Goal: Check status: Check status

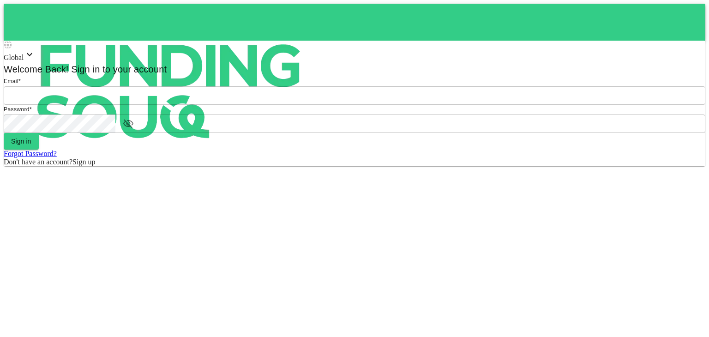
click at [357, 105] on input "email" at bounding box center [355, 95] width 702 height 18
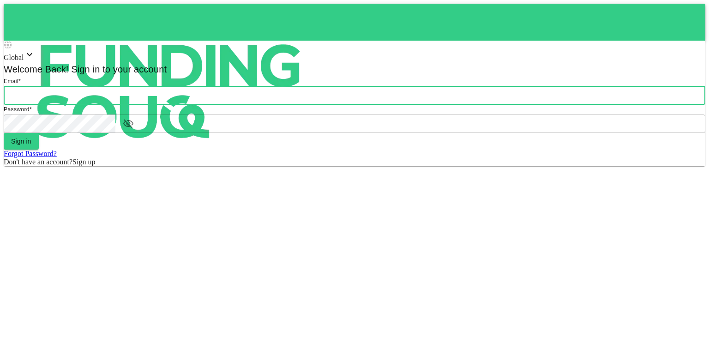
type input "[PERSON_NAME][EMAIL_ADDRESS][DOMAIN_NAME]"
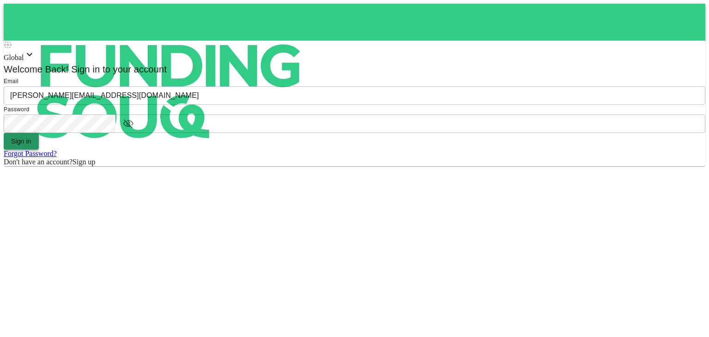
click at [39, 150] on button "Sign in" at bounding box center [21, 141] width 35 height 17
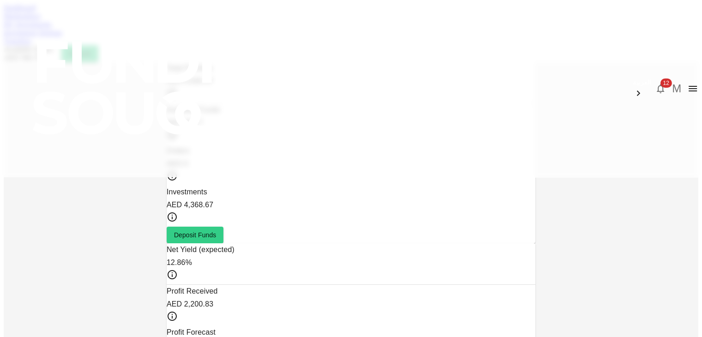
click at [657, 84] on icon "button" at bounding box center [660, 88] width 7 height 9
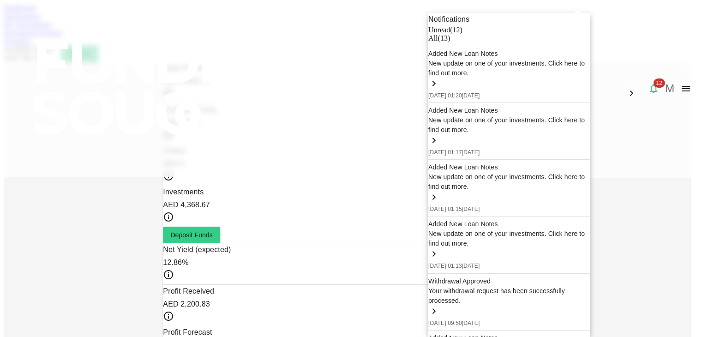
click at [645, 125] on div at bounding box center [351, 168] width 702 height 337
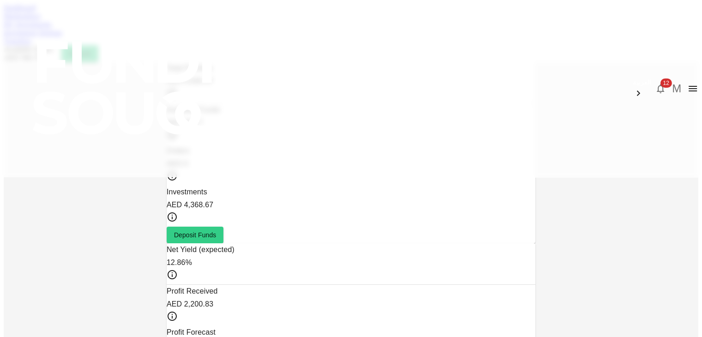
click at [41, 20] on link "Marketplace" at bounding box center [22, 16] width 37 height 8
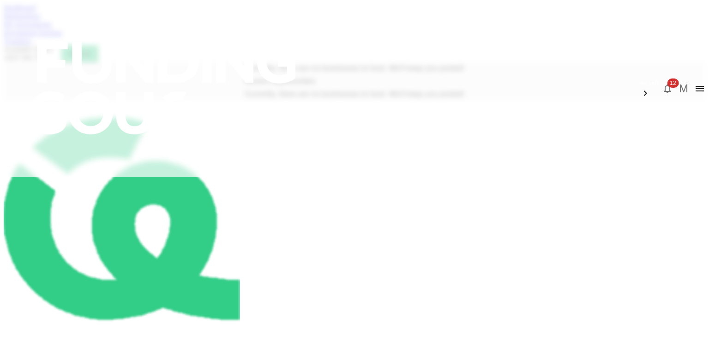
click at [52, 28] on link "My Investments" at bounding box center [28, 24] width 48 height 8
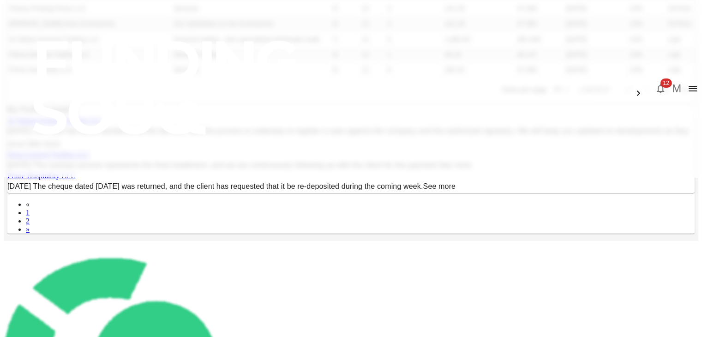
scroll to position [188, 0]
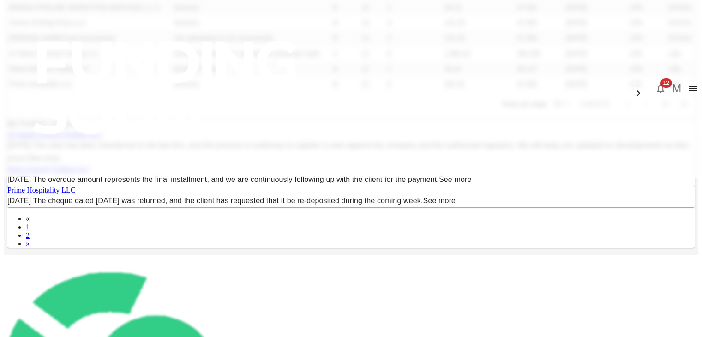
click at [472, 242] on body "العربية 12 M Dashboard Marketplace My Investments Investment Settings Transfers…" at bounding box center [351, 188] width 695 height 747
click at [465, 273] on li "25" at bounding box center [475, 273] width 27 height 17
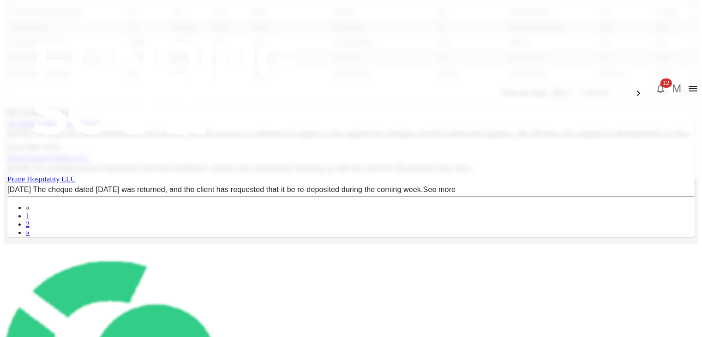
type input "25"
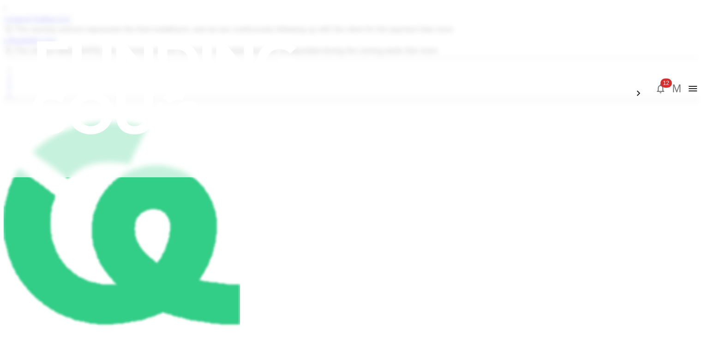
scroll to position [444, 0]
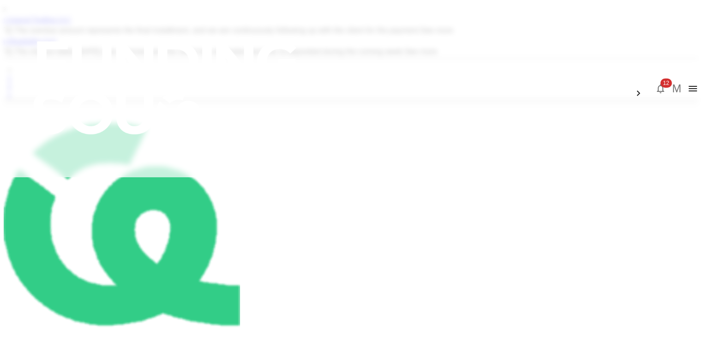
click at [453, 34] on link "See more" at bounding box center [437, 30] width 33 height 8
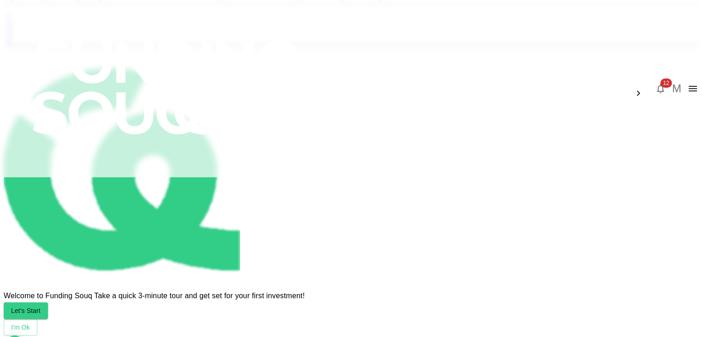
scroll to position [620, 0]
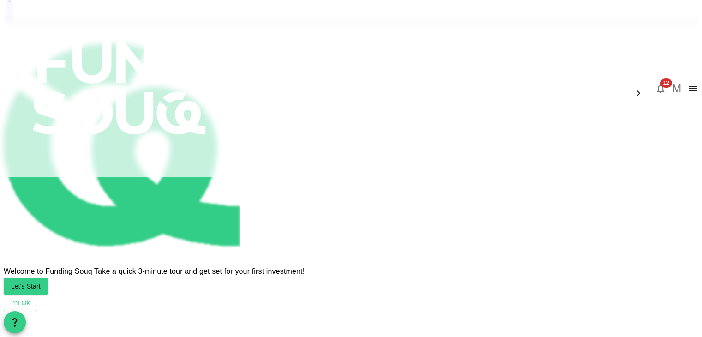
click at [11, 11] on link "2" at bounding box center [9, 7] width 4 height 8
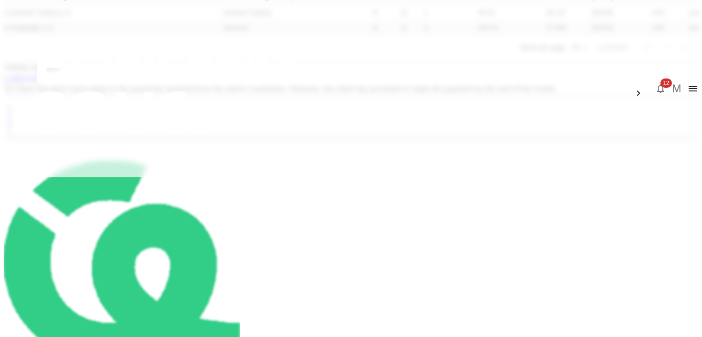
scroll to position [385, 0]
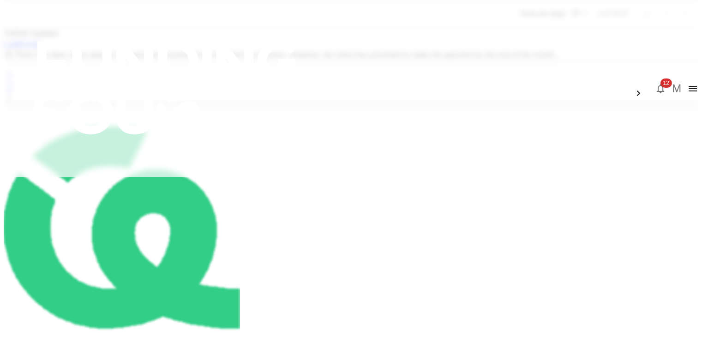
click at [11, 85] on link "1" at bounding box center [9, 81] width 4 height 8
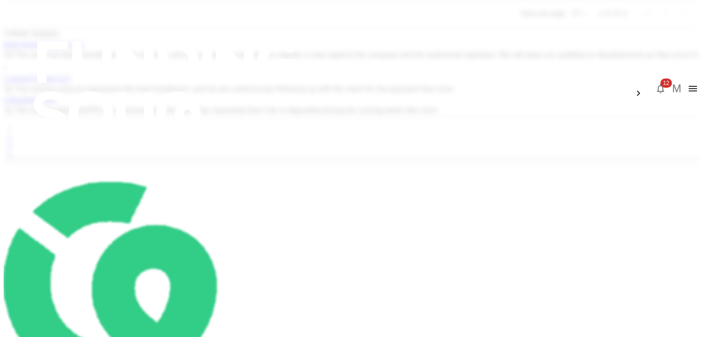
click at [294, 72] on link "See more" at bounding box center [347, 61] width 717 height 21
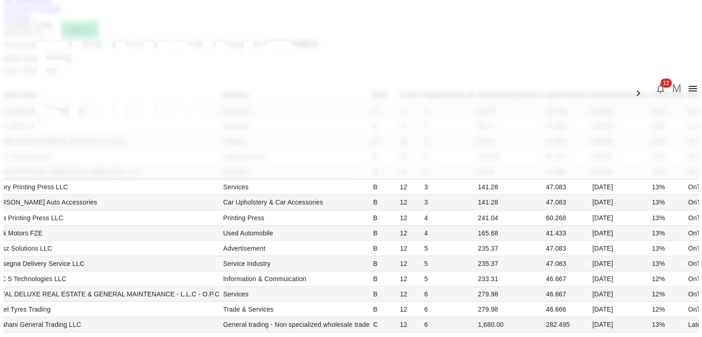
scroll to position [17, 0]
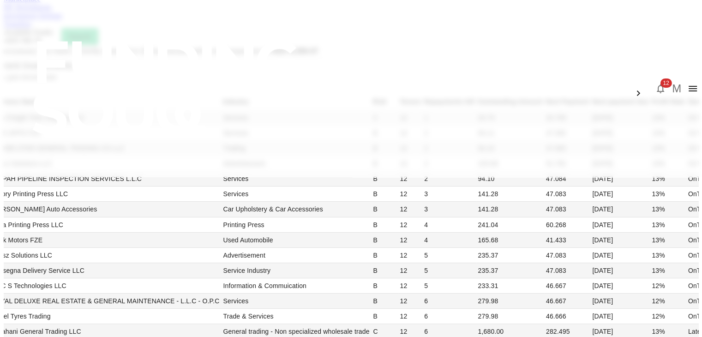
click at [319, 55] on strong "AED 4,368.67" at bounding box center [294, 51] width 47 height 8
copy strong "4,368.67"
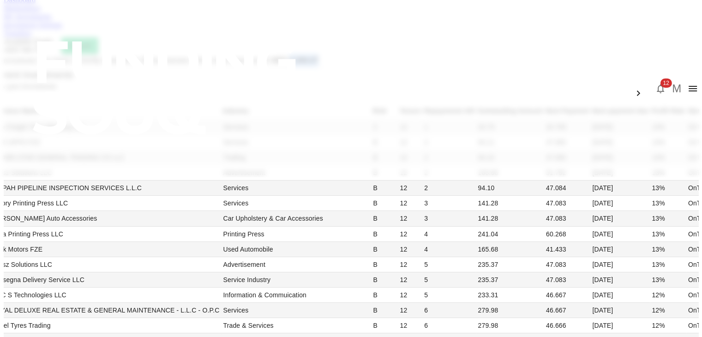
scroll to position [0, 0]
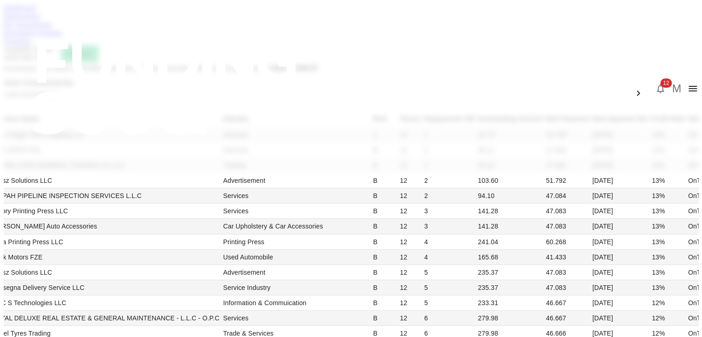
click at [102, 12] on div "Dashboard" at bounding box center [351, 8] width 695 height 8
click at [36, 12] on link "Dashboard" at bounding box center [20, 8] width 32 height 8
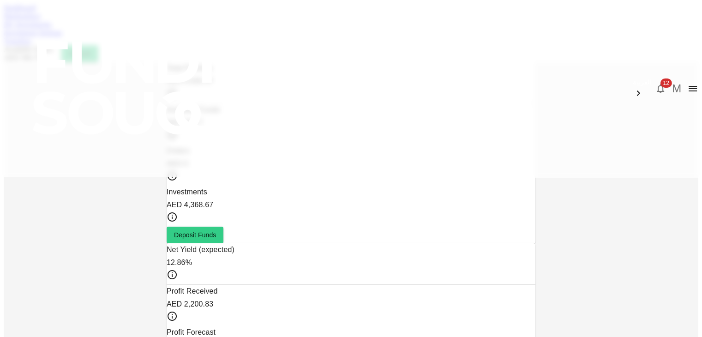
click at [223, 78] on div "AED 4,935.37" at bounding box center [351, 81] width 369 height 13
copy div "4,935.37"
